Goal: Task Accomplishment & Management: Manage account settings

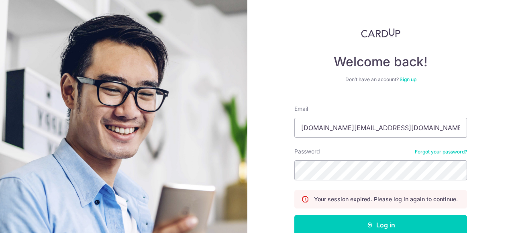
scroll to position [47, 0]
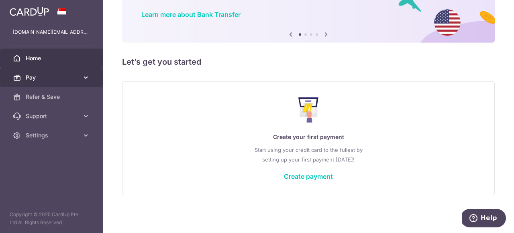
click at [43, 78] on span "Pay" at bounding box center [52, 78] width 53 height 8
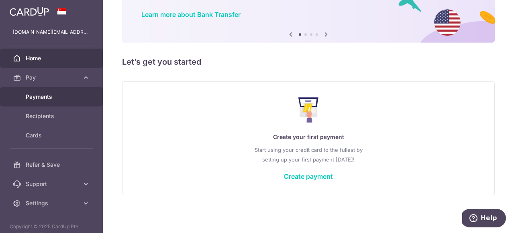
click at [41, 94] on span "Payments" at bounding box center [52, 97] width 53 height 8
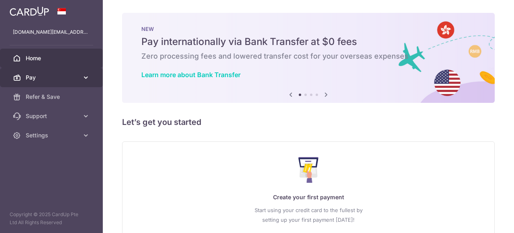
click at [39, 79] on span "Pay" at bounding box center [52, 78] width 53 height 8
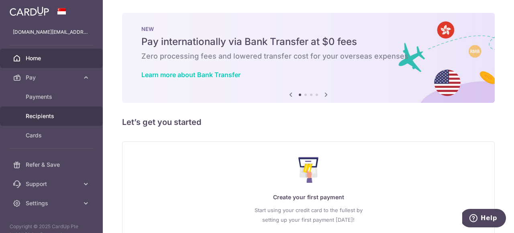
click at [51, 116] on span "Recipients" at bounding box center [52, 116] width 53 height 8
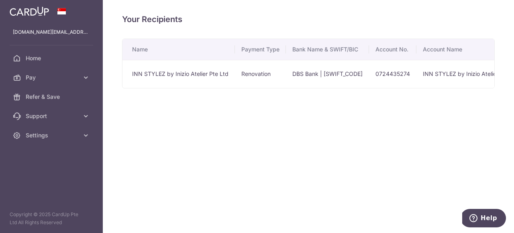
click at [210, 75] on td "INN STYLEZ by Inizio Atelier Pte Ltd" at bounding box center [179, 74] width 113 height 28
click at [454, 78] on td "INN STYLEZ by Inizio Atelier Pte Ltd" at bounding box center [471, 74] width 109 height 28
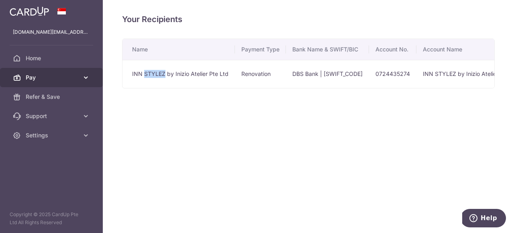
click at [85, 78] on icon at bounding box center [86, 78] width 8 height 8
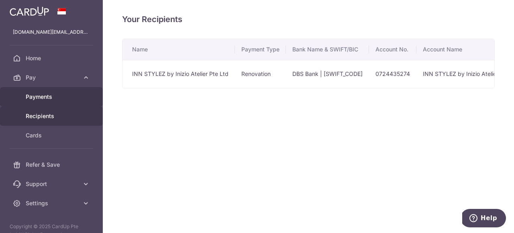
click at [49, 99] on span "Payments" at bounding box center [52, 97] width 53 height 8
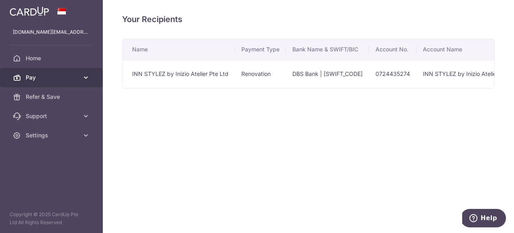
click at [51, 81] on span "Pay" at bounding box center [52, 78] width 53 height 8
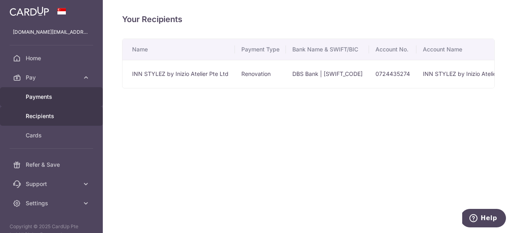
click at [43, 96] on span "Payments" at bounding box center [52, 97] width 53 height 8
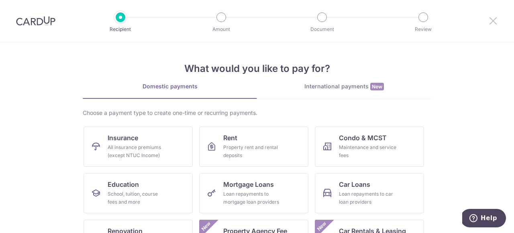
click at [496, 20] on icon at bounding box center [494, 21] width 10 height 10
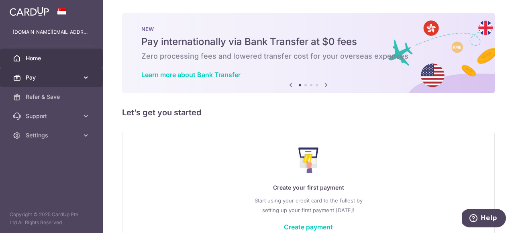
click at [43, 80] on span "Pay" at bounding box center [52, 78] width 53 height 8
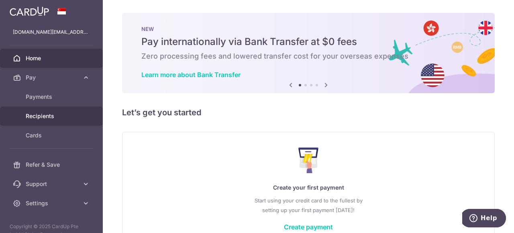
click at [43, 119] on span "Recipients" at bounding box center [52, 116] width 53 height 8
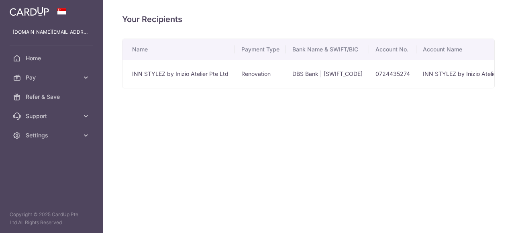
click at [258, 77] on td "Renovation" at bounding box center [260, 74] width 51 height 28
click at [164, 75] on td "INN STYLEZ by Inizio Atelier Pte Ltd" at bounding box center [179, 74] width 113 height 28
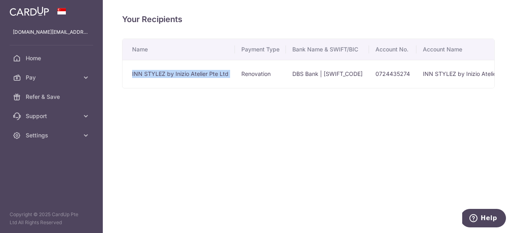
click at [149, 103] on div "Your Recipients Name Payment Type Bank Name & SWIFT/BIC Account No. Account Nam…" at bounding box center [308, 116] width 411 height 233
click at [137, 78] on td "INN STYLEZ by Inizio Atelier Pte Ltd" at bounding box center [179, 74] width 113 height 28
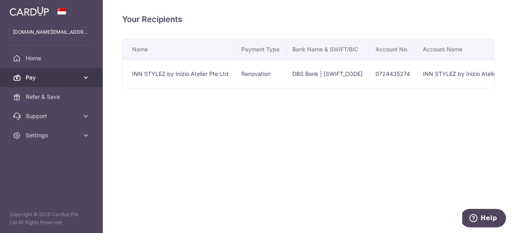
click at [86, 79] on icon at bounding box center [86, 78] width 8 height 8
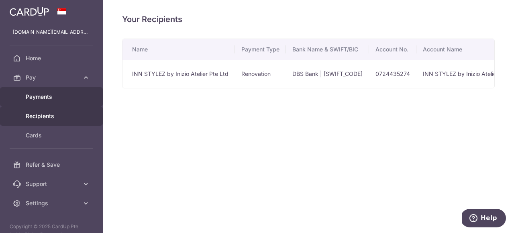
click at [45, 98] on span "Payments" at bounding box center [52, 97] width 53 height 8
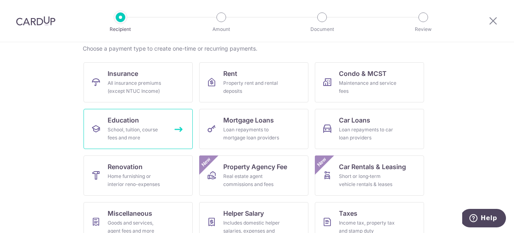
scroll to position [65, 0]
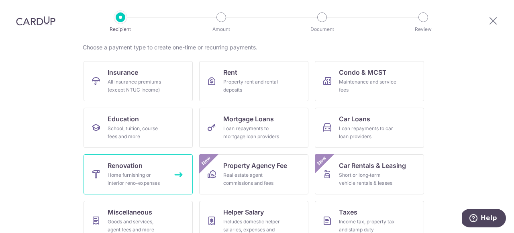
click at [135, 160] on link "Renovation Home furnishing or interior reno-expenses" at bounding box center [138, 174] width 109 height 40
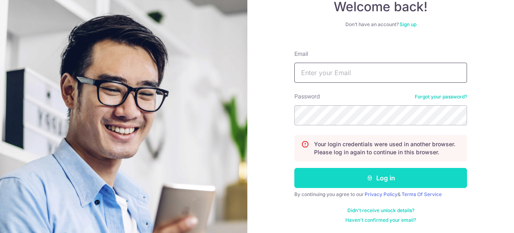
type input "[DOMAIN_NAME][EMAIL_ADDRESS][DOMAIN_NAME]"
click at [383, 177] on button "Log in" at bounding box center [381, 178] width 173 height 20
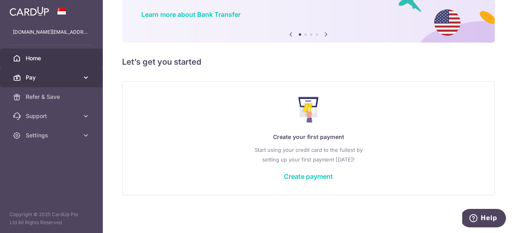
click at [86, 79] on icon at bounding box center [86, 78] width 8 height 8
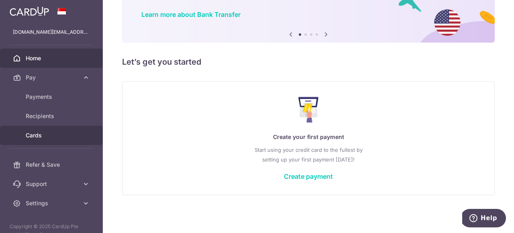
click at [40, 133] on span "Cards" at bounding box center [52, 135] width 53 height 8
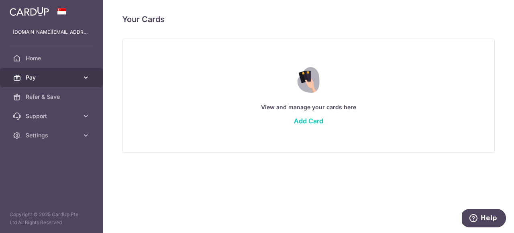
click at [44, 80] on span "Pay" at bounding box center [52, 78] width 53 height 8
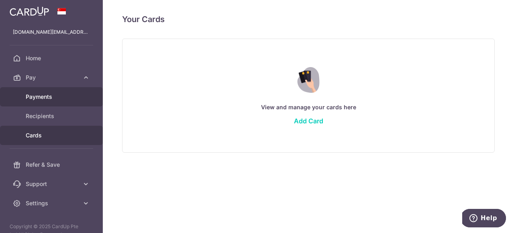
click at [42, 98] on span "Payments" at bounding box center [52, 97] width 53 height 8
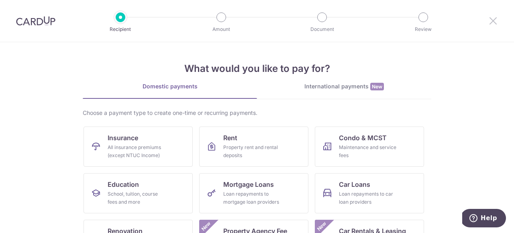
click at [496, 22] on icon at bounding box center [494, 21] width 10 height 10
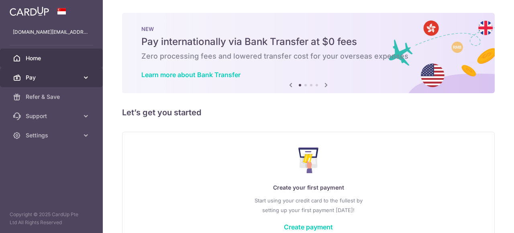
click at [76, 78] on span "Pay" at bounding box center [52, 78] width 53 height 8
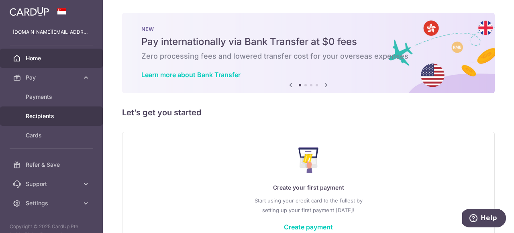
click at [46, 116] on span "Recipients" at bounding box center [52, 116] width 53 height 8
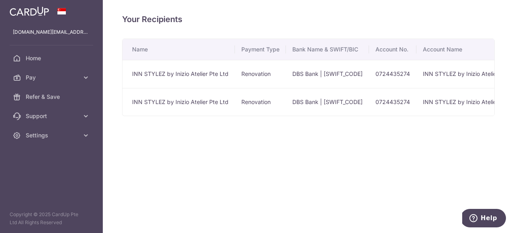
click at [397, 74] on td "0724435274" at bounding box center [392, 74] width 47 height 28
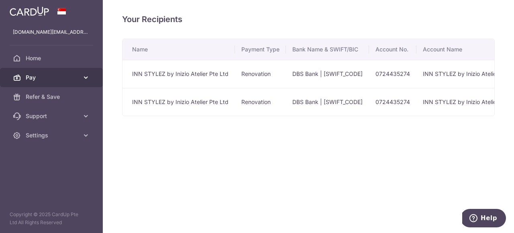
click at [29, 74] on span "Pay" at bounding box center [52, 78] width 53 height 8
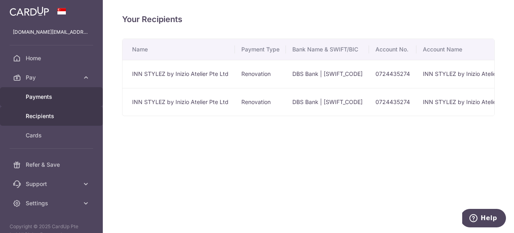
click at [41, 95] on span "Payments" at bounding box center [52, 97] width 53 height 8
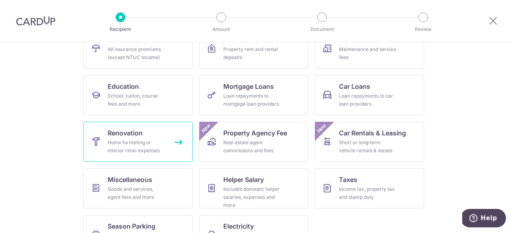
click at [129, 139] on div "Home furnishing or interior reno-expenses" at bounding box center [137, 147] width 58 height 16
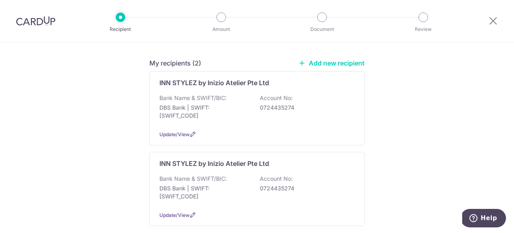
scroll to position [60, 0]
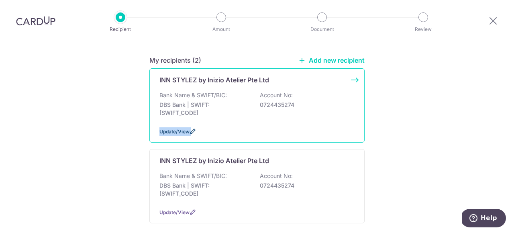
click at [194, 130] on icon at bounding box center [193, 131] width 6 height 6
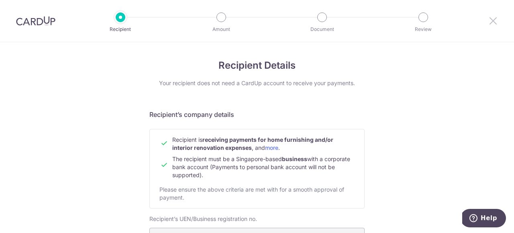
click at [491, 22] on icon at bounding box center [494, 21] width 10 height 10
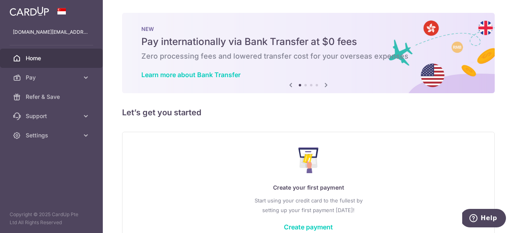
scroll to position [51, 0]
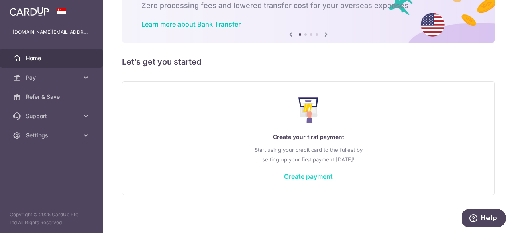
click at [308, 176] on link "Create payment" at bounding box center [308, 176] width 49 height 8
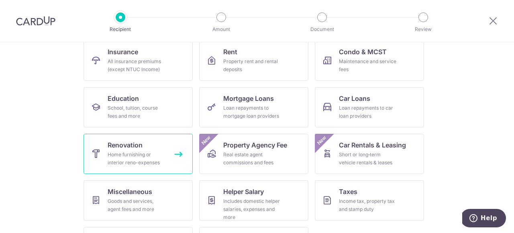
click at [153, 162] on div "Home furnishing or interior reno-expenses" at bounding box center [137, 159] width 58 height 16
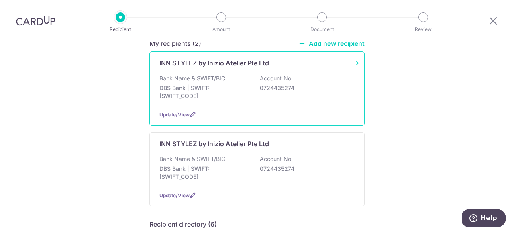
scroll to position [108, 0]
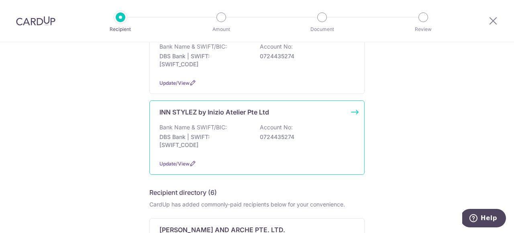
click at [354, 112] on div "INN STYLEZ by Inizio Atelier Pte Ltd Bank Name & SWIFT/BIC: DBS Bank | SWIFT: D…" at bounding box center [256, 137] width 215 height 74
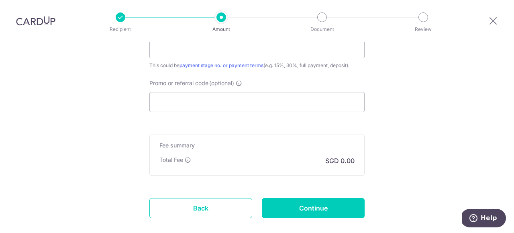
scroll to position [590, 0]
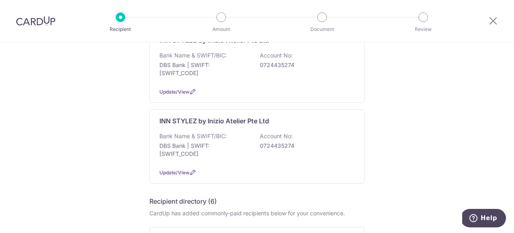
scroll to position [124, 0]
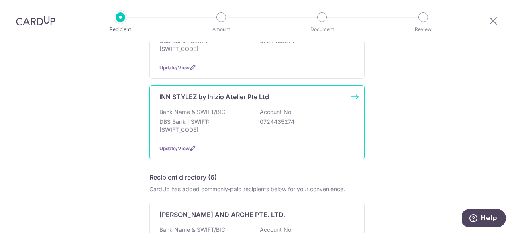
click at [264, 96] on p "INN STYLEZ by Inizio Atelier Pte Ltd" at bounding box center [215, 97] width 110 height 10
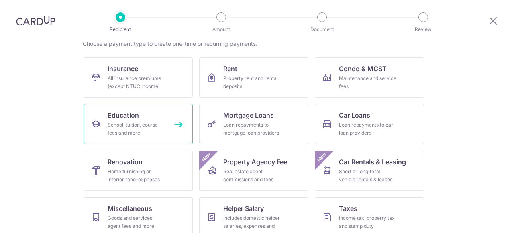
scroll to position [70, 0]
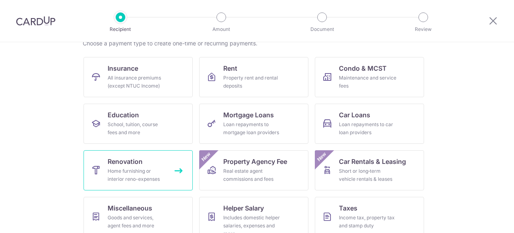
click at [148, 162] on link "Renovation Home furnishing or interior reno-expenses" at bounding box center [138, 170] width 109 height 40
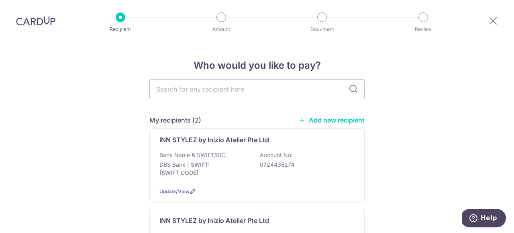
scroll to position [103, 0]
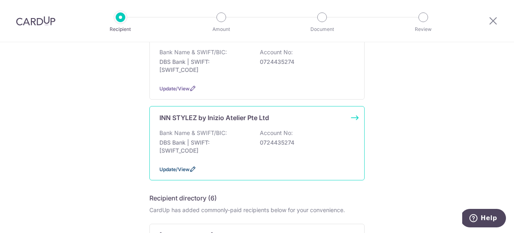
click at [186, 167] on span "Update/View" at bounding box center [175, 169] width 30 height 6
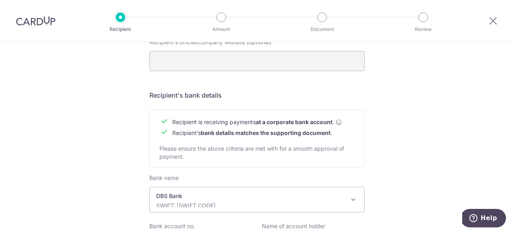
scroll to position [403, 0]
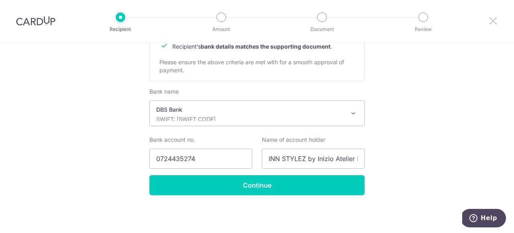
click at [493, 23] on icon at bounding box center [494, 21] width 10 height 10
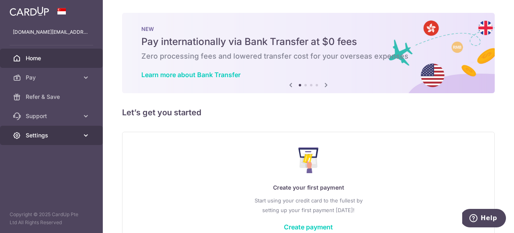
click at [86, 137] on icon at bounding box center [86, 135] width 8 height 8
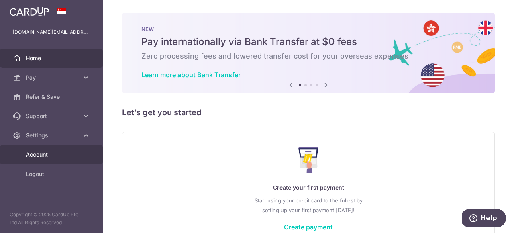
click at [44, 157] on span "Account" at bounding box center [52, 155] width 53 height 8
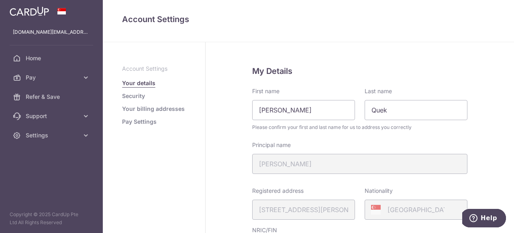
click at [143, 122] on link "Pay Settings" at bounding box center [139, 122] width 35 height 8
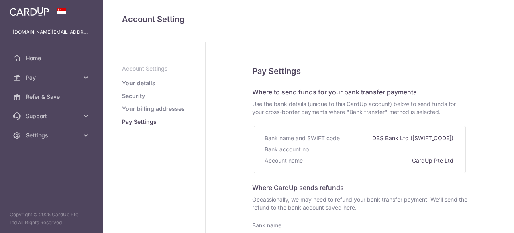
select select
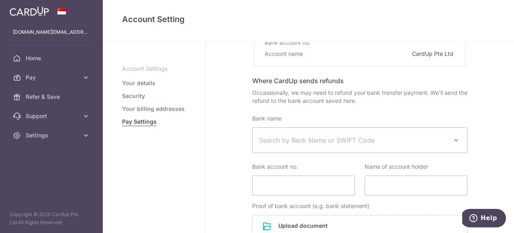
scroll to position [106, 0]
click at [313, 142] on span "Search by Bank Name or SWIFT Code" at bounding box center [353, 142] width 189 height 10
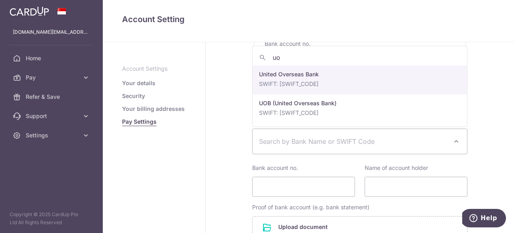
type input "uob"
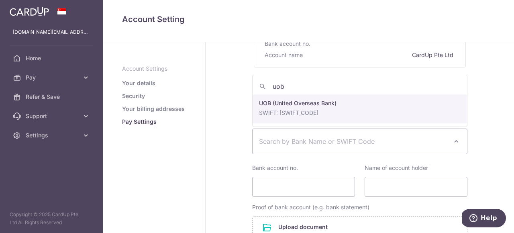
select select "18"
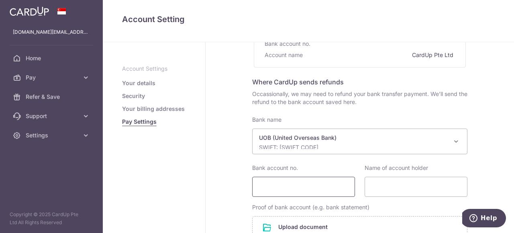
click at [291, 188] on input "Bank account no." at bounding box center [303, 187] width 103 height 20
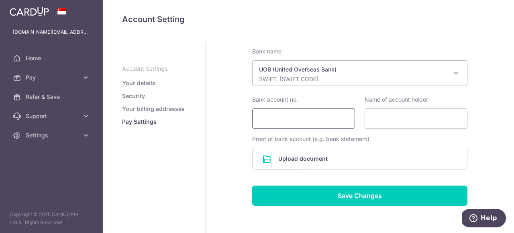
scroll to position [175, 0]
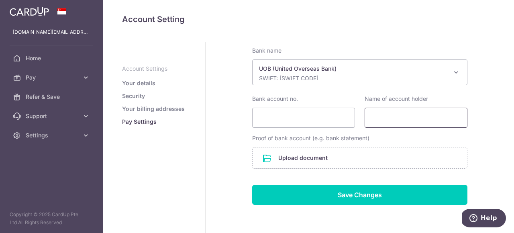
click at [404, 118] on input "Name of account holder" at bounding box center [416, 118] width 103 height 20
type input "Quek Ping Ling"
click at [299, 122] on input "Bank account no." at bounding box center [303, 118] width 103 height 20
click at [143, 108] on link "Your billing addresses" at bounding box center [153, 109] width 63 height 8
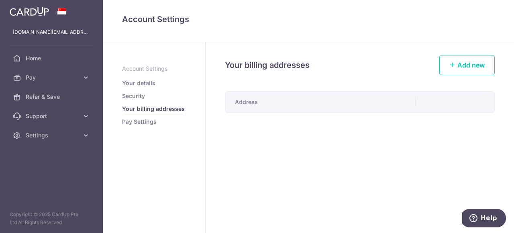
click at [141, 94] on link "Security" at bounding box center [133, 96] width 23 height 8
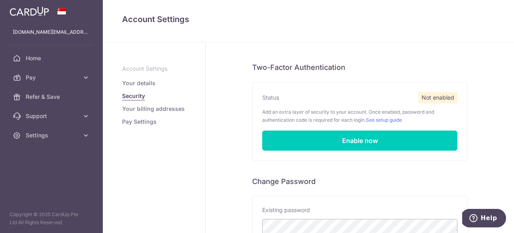
scroll to position [43, 0]
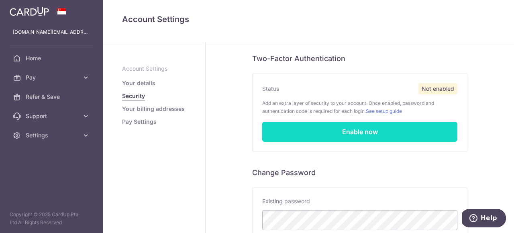
click at [344, 129] on link "Enable now" at bounding box center [359, 132] width 195 height 20
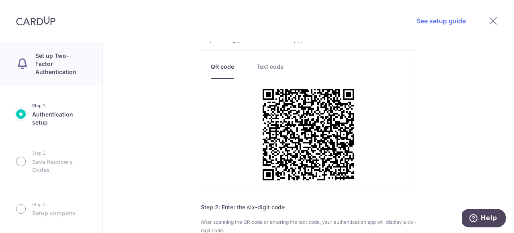
scroll to position [45, 0]
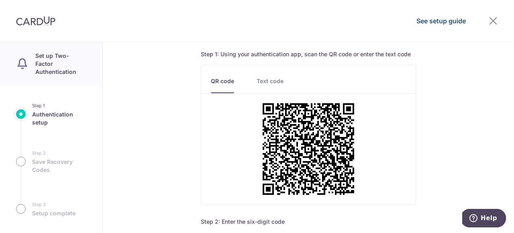
click at [432, 21] on link "See setup guide" at bounding box center [441, 21] width 49 height 10
click at [493, 20] on icon at bounding box center [494, 21] width 10 height 10
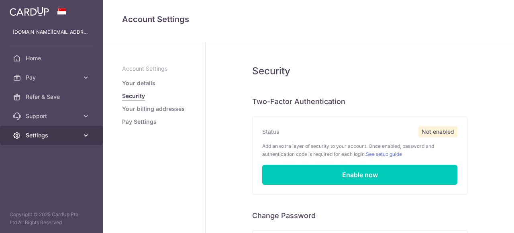
click at [74, 139] on span "Settings" at bounding box center [52, 135] width 53 height 8
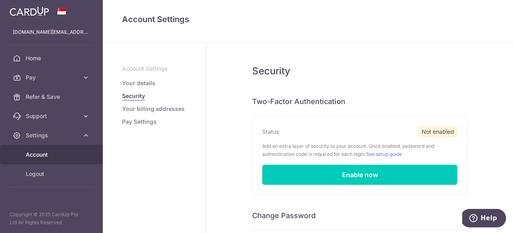
click at [59, 155] on span "Account" at bounding box center [52, 155] width 53 height 8
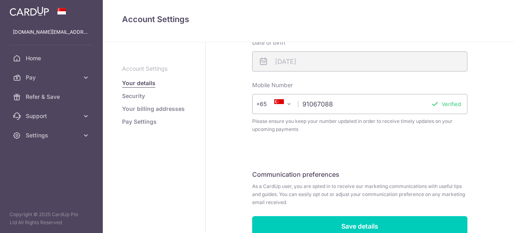
scroll to position [220, 0]
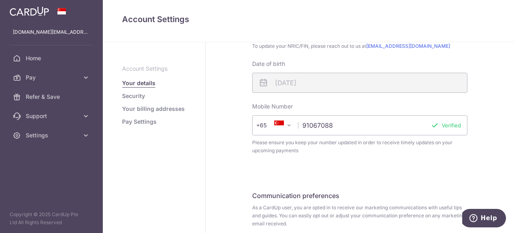
click at [135, 120] on link "Pay Settings" at bounding box center [139, 122] width 35 height 8
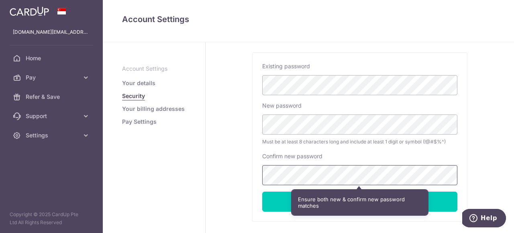
scroll to position [221, 0]
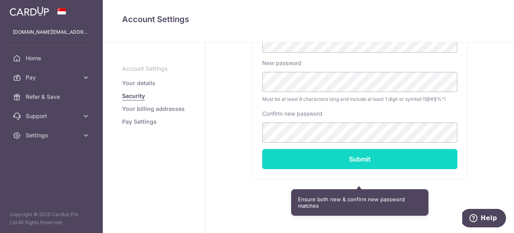
click at [338, 156] on input "Submit" at bounding box center [359, 159] width 195 height 20
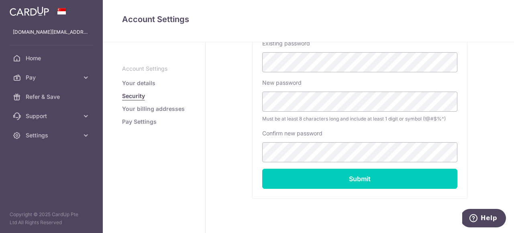
scroll to position [221, 0]
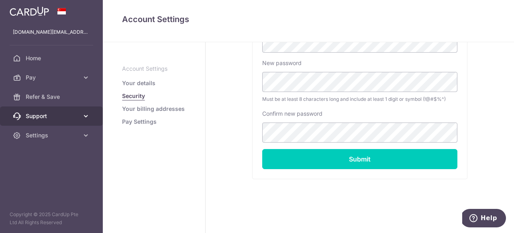
click at [80, 119] on link "Support" at bounding box center [51, 115] width 103 height 19
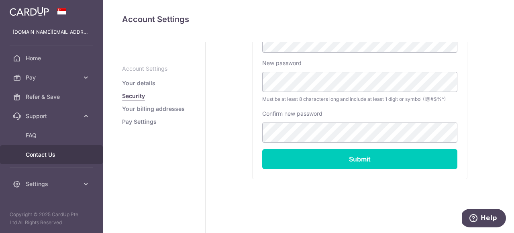
click at [42, 157] on span "Contact Us" at bounding box center [52, 155] width 53 height 8
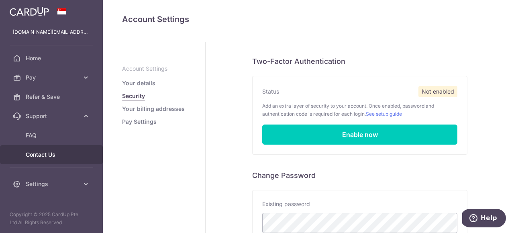
scroll to position [0, 0]
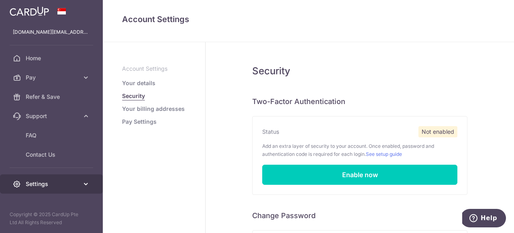
click at [37, 186] on span "Settings" at bounding box center [52, 184] width 53 height 8
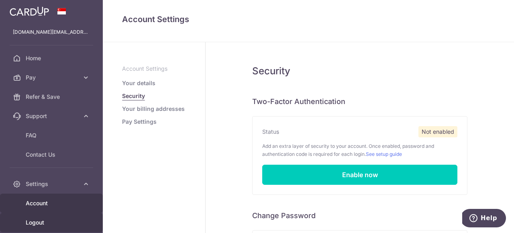
click at [41, 223] on span "Logout" at bounding box center [52, 223] width 53 height 8
